Goal: Obtain resource: Download file/media

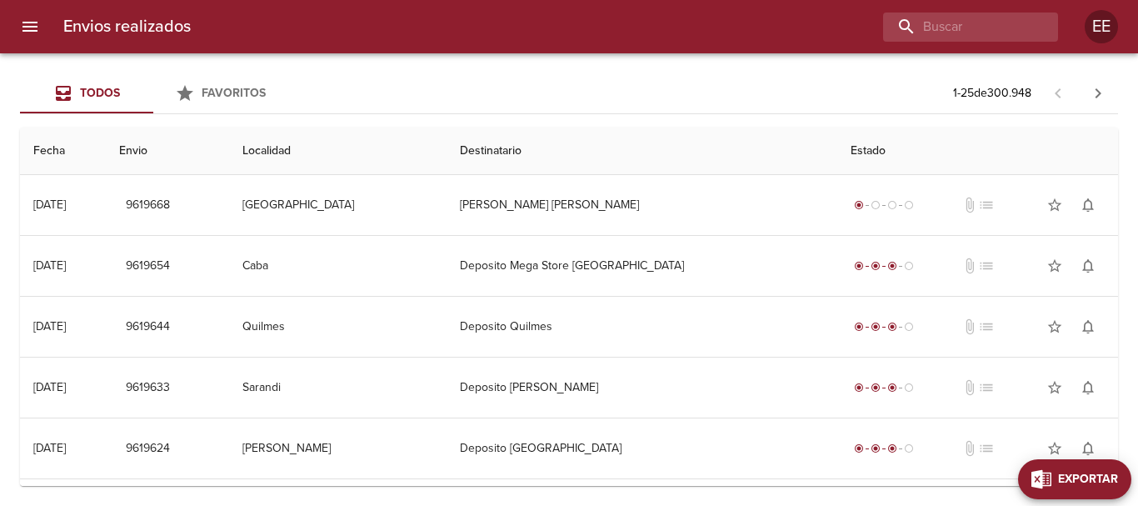
click at [1124, 478] on button "Exportar" at bounding box center [1074, 479] width 113 height 40
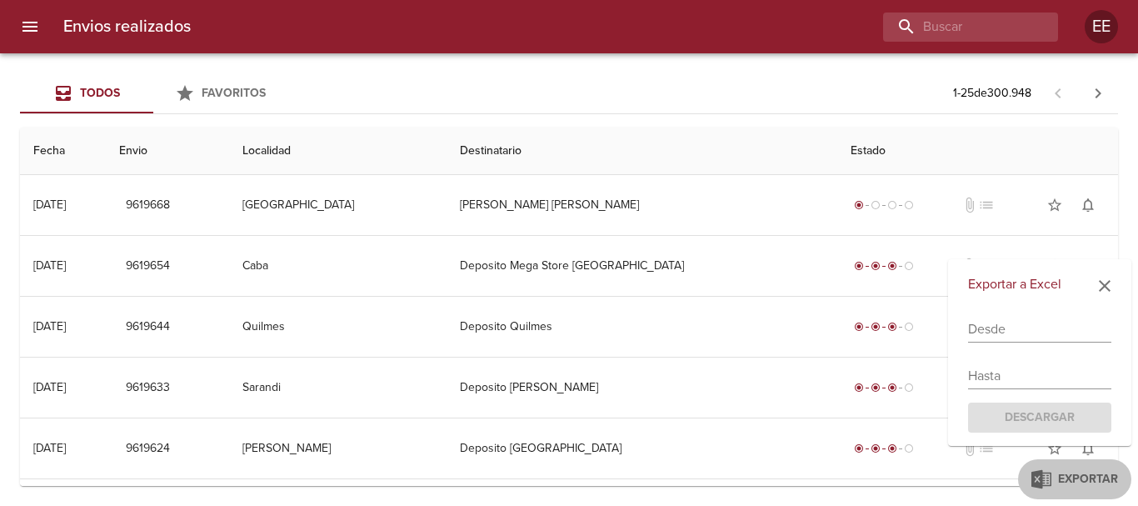
click at [987, 325] on input "text" at bounding box center [1039, 329] width 143 height 27
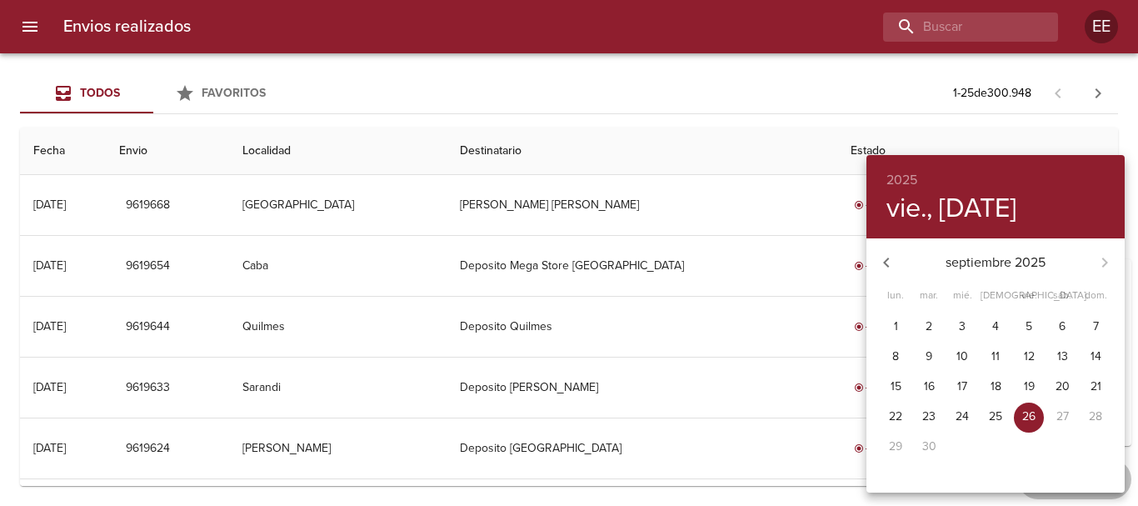
click at [894, 378] on p "15" at bounding box center [896, 386] width 11 height 17
type input "[DATE]"
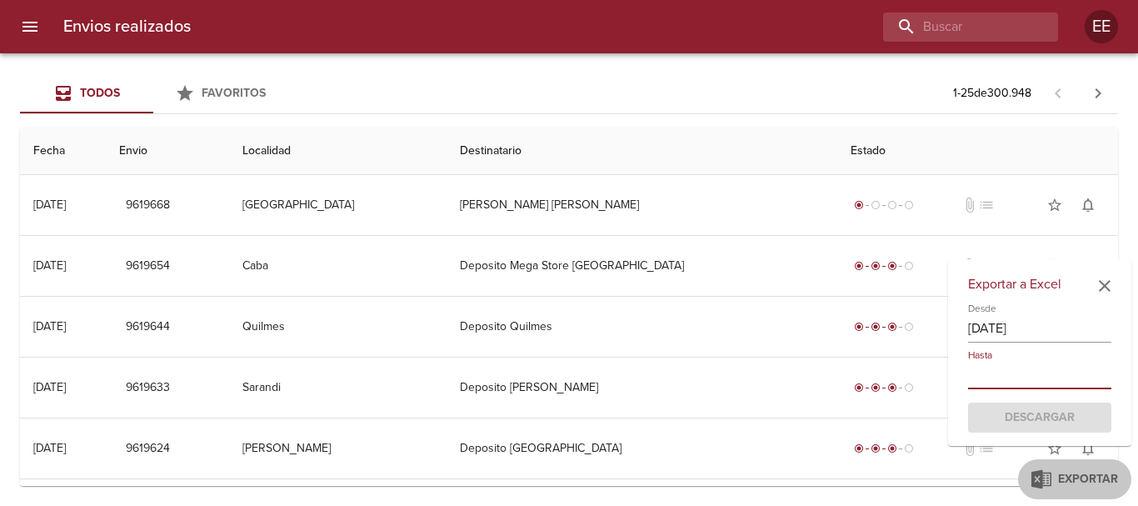
click at [1016, 363] on input "text" at bounding box center [1039, 376] width 143 height 27
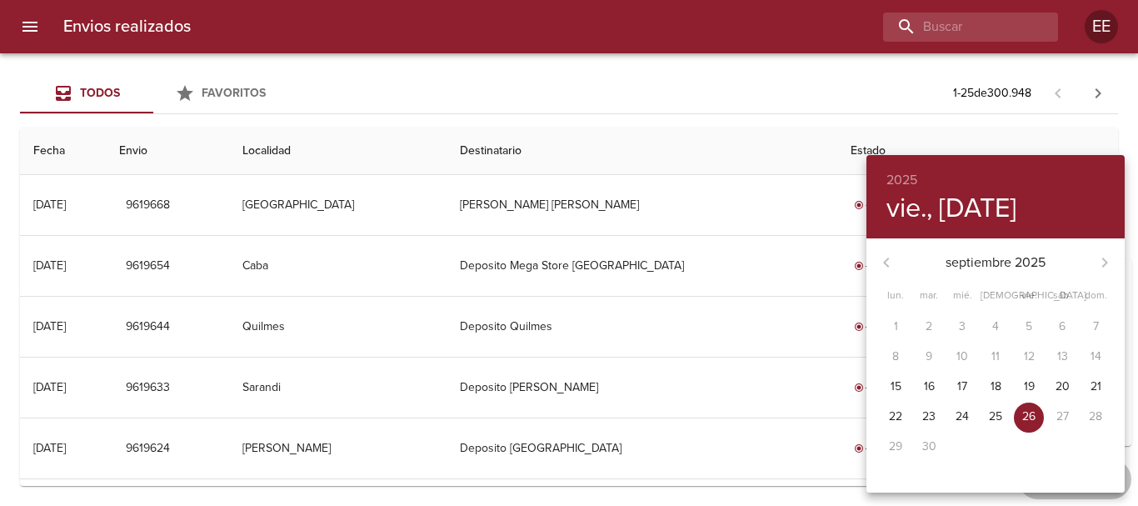
click at [968, 385] on span "17" at bounding box center [963, 386] width 30 height 17
type input "[DATE]"
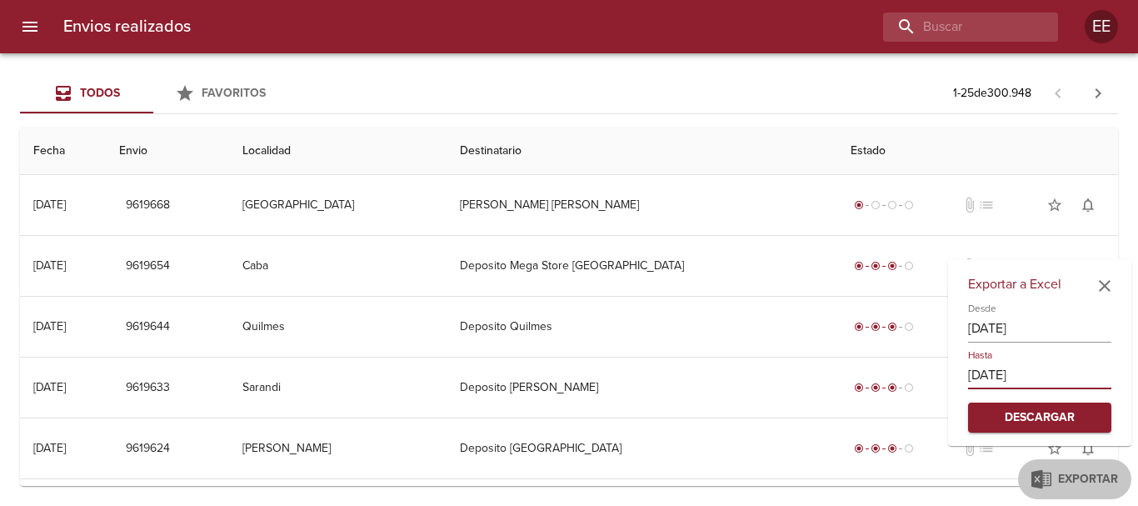
click at [1069, 413] on span "Descargar" at bounding box center [1040, 418] width 117 height 21
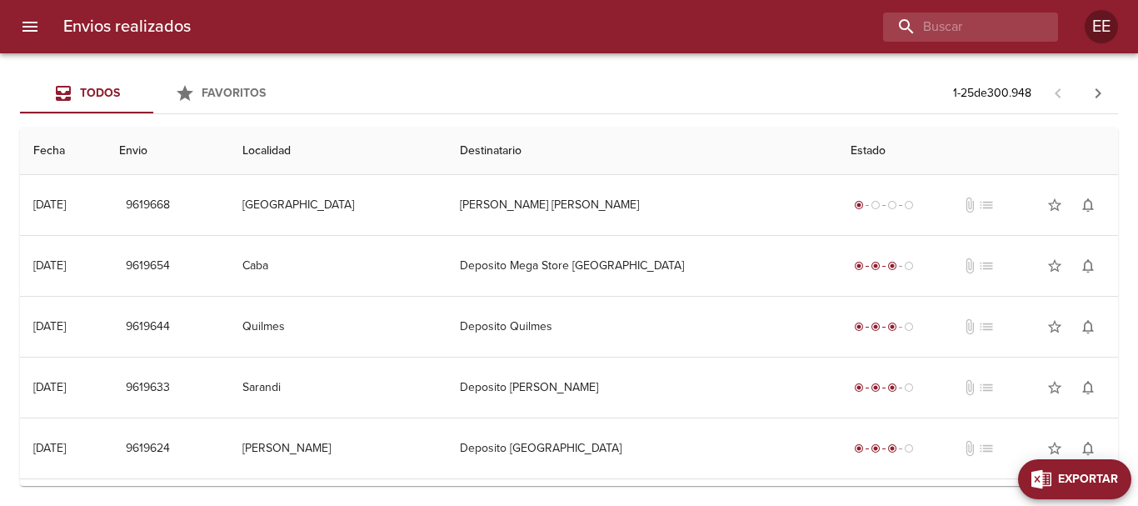
click at [1104, 479] on span "Exportar" at bounding box center [1088, 479] width 60 height 21
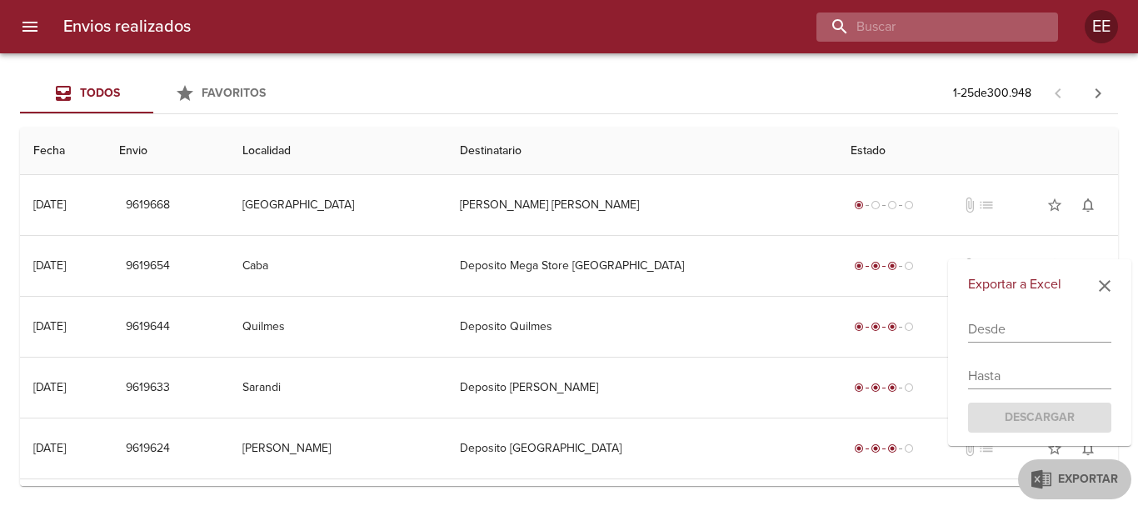
click at [993, 38] on input "buscar" at bounding box center [923, 27] width 213 height 29
type input "1"
type input "936989"
